Goal: Task Accomplishment & Management: Understand process/instructions

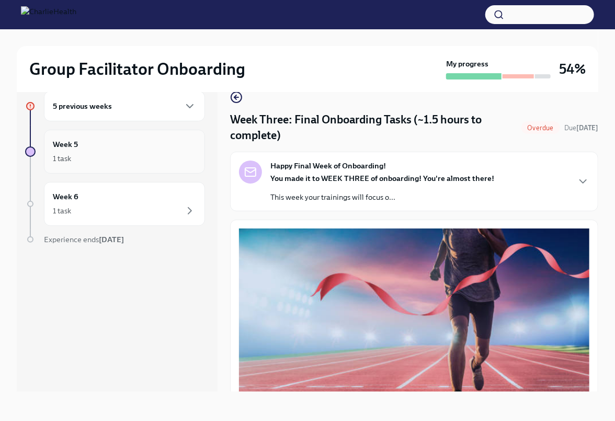
scroll to position [490, 0]
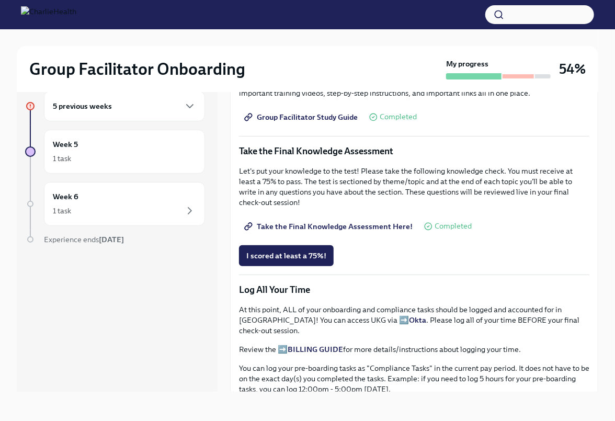
click at [96, 101] on h6 "5 previous weeks" at bounding box center [82, 106] width 59 height 12
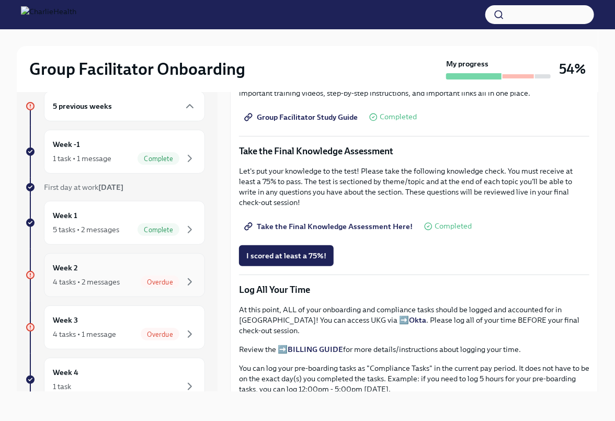
click at [115, 268] on div "Week 2 4 tasks • 2 messages Overdue" at bounding box center [124, 275] width 143 height 26
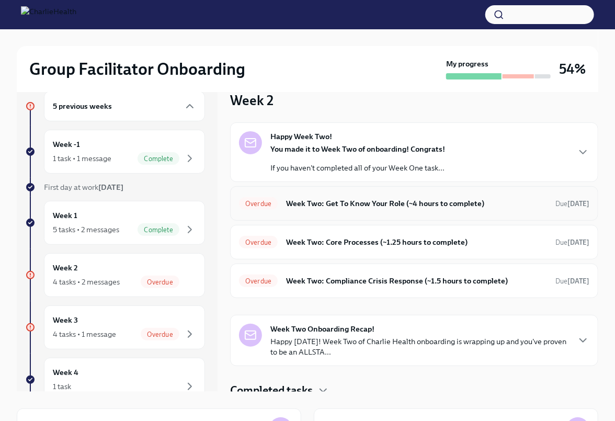
click at [369, 206] on h6 "Week Two: Get To Know Your Role (~4 hours to complete)" at bounding box center [416, 204] width 261 height 12
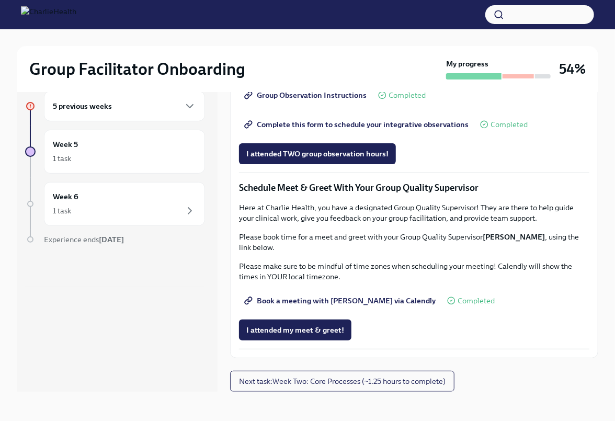
scroll to position [791, 0]
click at [174, 151] on div "Week 5 1 task" at bounding box center [124, 152] width 143 height 26
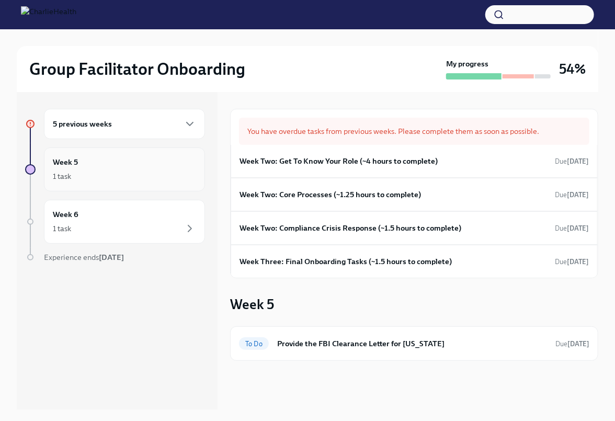
click at [165, 168] on div "Week 5 1 task" at bounding box center [124, 169] width 143 height 26
click at [171, 128] on div "5 previous weeks" at bounding box center [124, 124] width 143 height 13
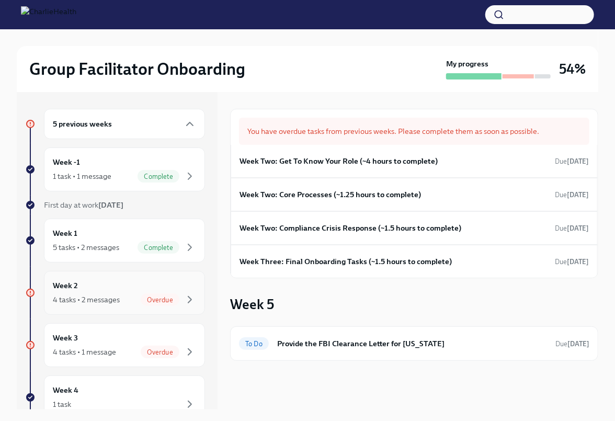
click at [135, 305] on div "4 tasks • 2 messages Overdue" at bounding box center [124, 299] width 143 height 13
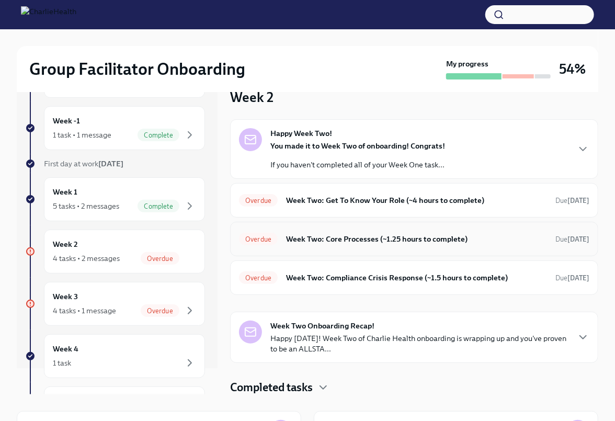
scroll to position [15, 0]
click at [169, 314] on span "Overdue" at bounding box center [160, 311] width 39 height 8
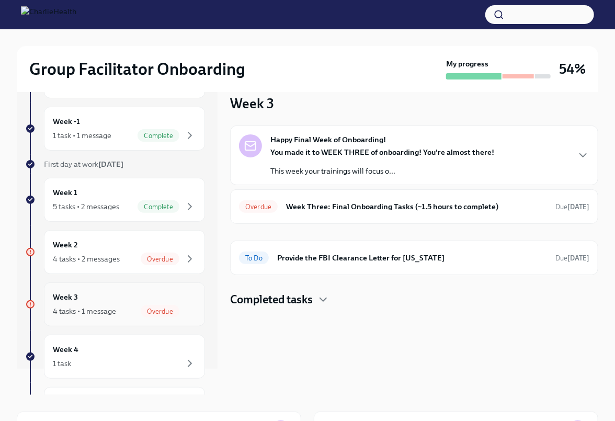
click at [166, 312] on span "Overdue" at bounding box center [160, 311] width 39 height 8
click at [282, 207] on div "Overdue Week Three: Final Onboarding Tasks (~1.5 hours to complete) Due [DATE]" at bounding box center [414, 206] width 350 height 17
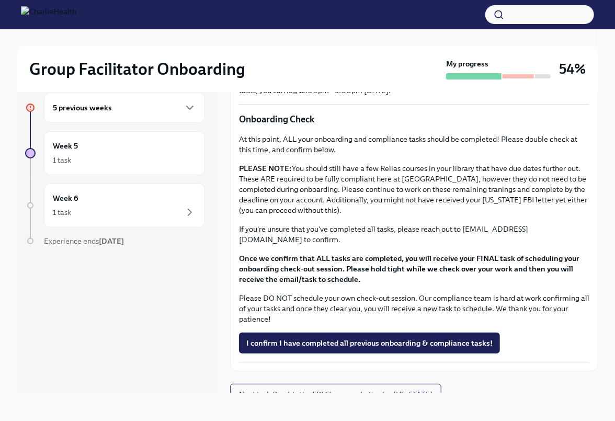
scroll to position [18, 0]
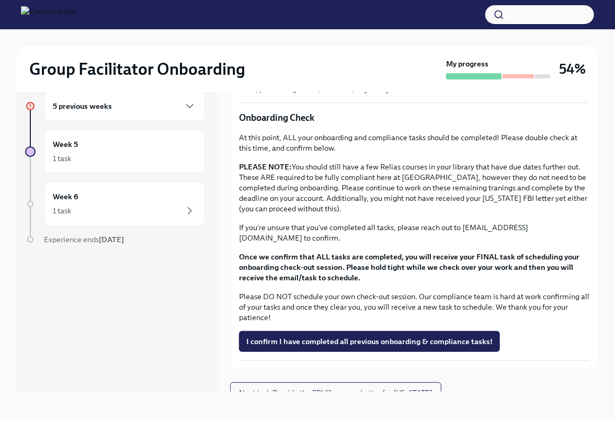
click at [163, 107] on div "5 previous weeks" at bounding box center [124, 106] width 143 height 13
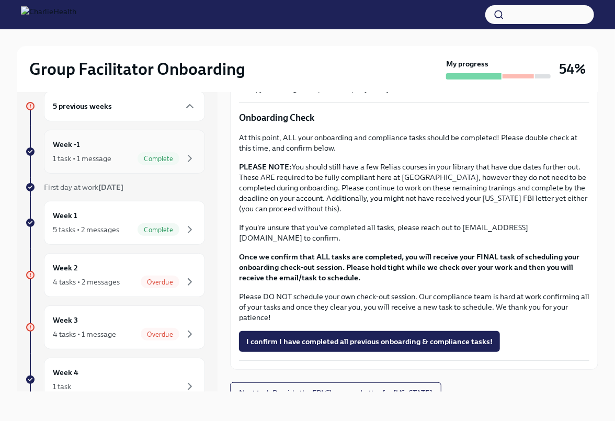
click at [165, 155] on span "Complete" at bounding box center [159, 159] width 42 height 8
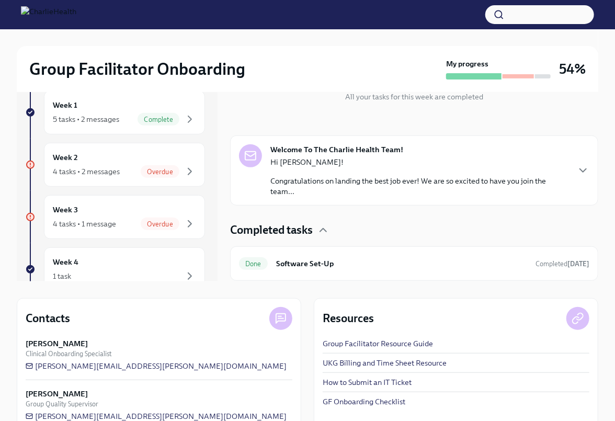
scroll to position [150, 0]
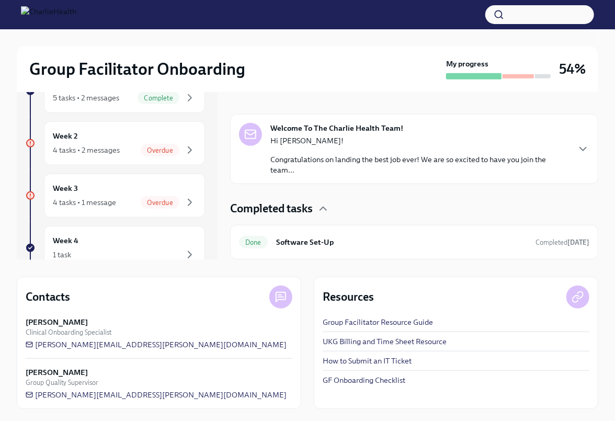
click at [498, 145] on p "Hi [PERSON_NAME]!" at bounding box center [419, 140] width 298 height 10
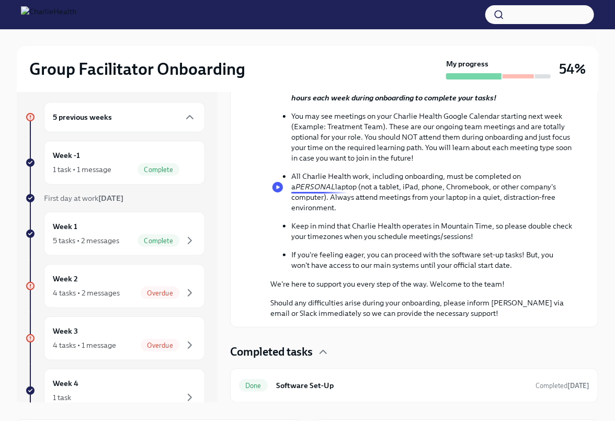
scroll to position [0, 0]
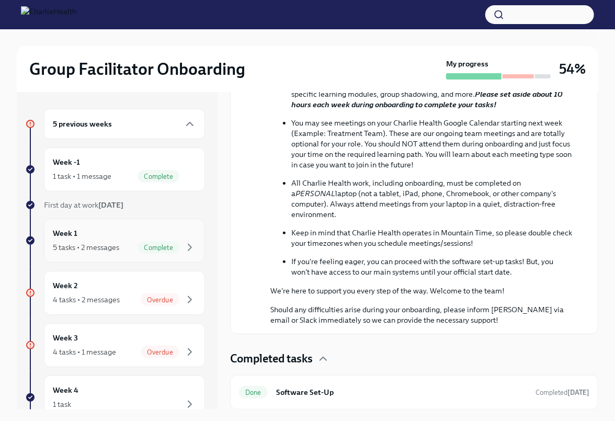
click at [144, 233] on div "Week 1 5 tasks • 2 messages Complete" at bounding box center [124, 240] width 143 height 26
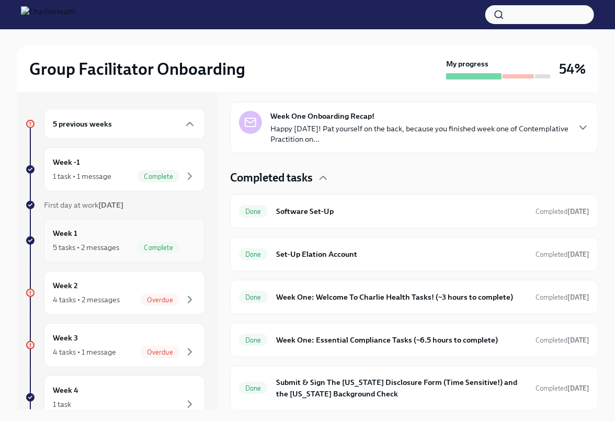
click at [144, 247] on span "Complete" at bounding box center [159, 248] width 42 height 8
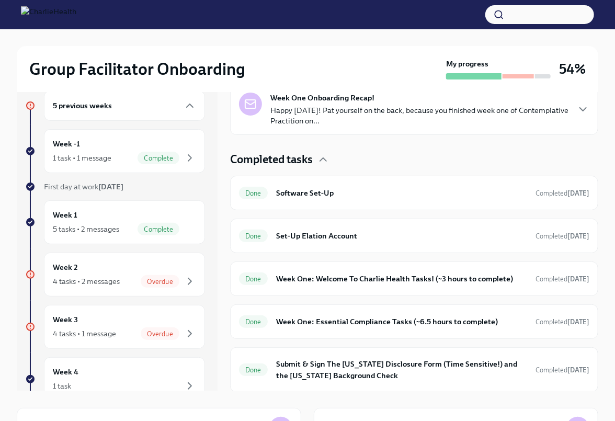
scroll to position [18, 0]
click at [135, 269] on div "Week 2 4 tasks • 2 messages Overdue" at bounding box center [124, 274] width 143 height 26
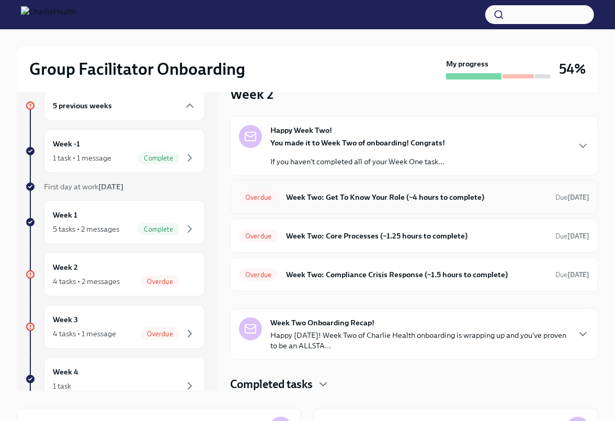
click at [301, 200] on h6 "Week Two: Get To Know Your Role (~4 hours to complete)" at bounding box center [416, 197] width 261 height 12
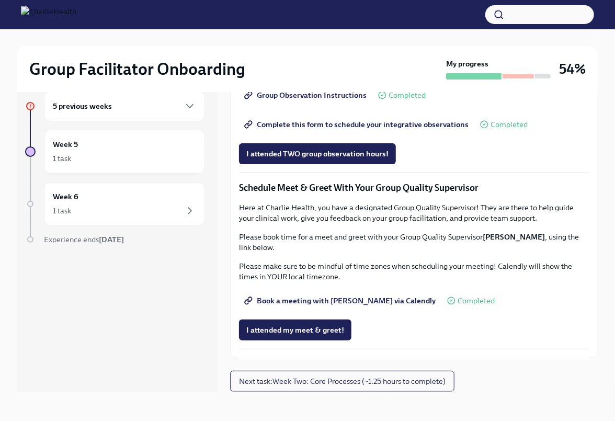
scroll to position [920, 0]
click at [299, 384] on span "Next task : Week Two: Core Processes (~1.25 hours to complete)" at bounding box center [342, 381] width 207 height 10
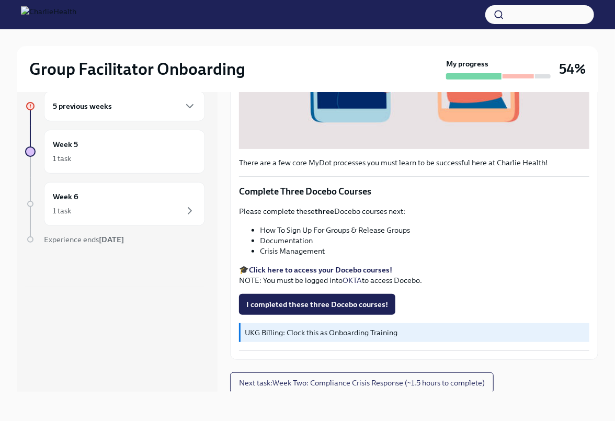
scroll to position [298, 0]
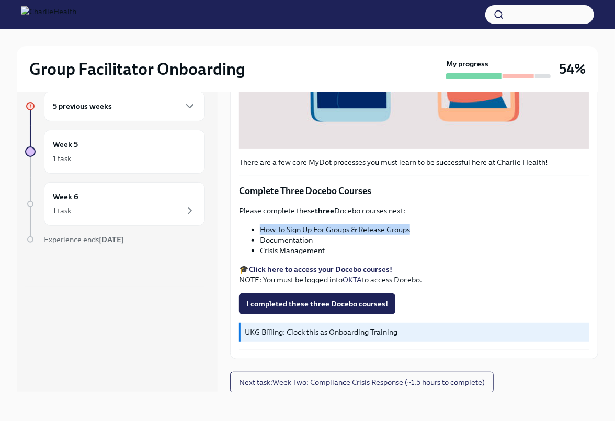
drag, startPoint x: 420, startPoint y: 228, endPoint x: 259, endPoint y: 231, distance: 160.5
click at [260, 231] on li "How To Sign Up For Groups & Release Groups" at bounding box center [424, 229] width 329 height 10
copy li "How To Sign Up For Groups & Release Groups"
